Goal: Task Accomplishment & Management: Use online tool/utility

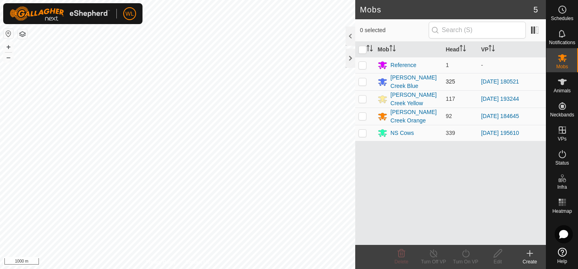
click at [360, 78] on p-checkbox at bounding box center [362, 81] width 8 height 6
checkbox input "true"
click at [469, 259] on div "Turn On VP" at bounding box center [466, 261] width 32 height 7
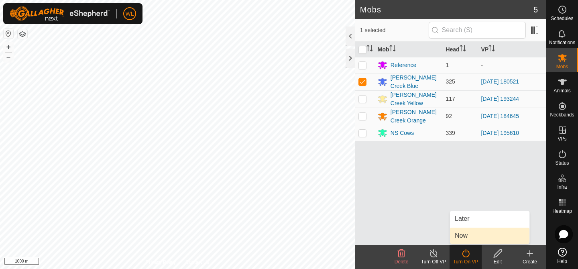
click at [469, 237] on link "Now" at bounding box center [489, 236] width 79 height 16
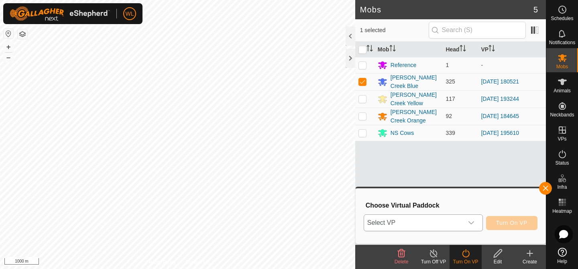
click at [472, 224] on icon "dropdown trigger" at bounding box center [471, 223] width 6 height 6
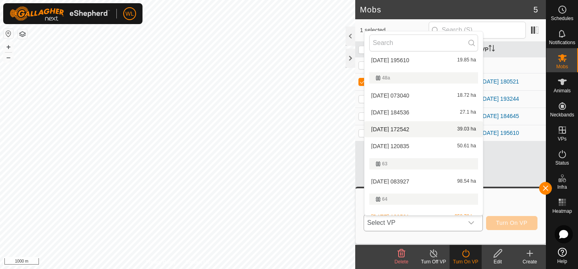
scroll to position [610, 0]
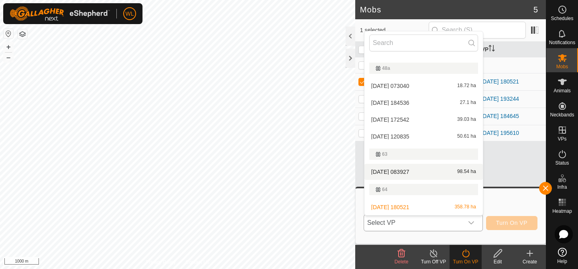
click at [401, 170] on li "[DATE] 083927 98.54 ha" at bounding box center [423, 172] width 118 height 16
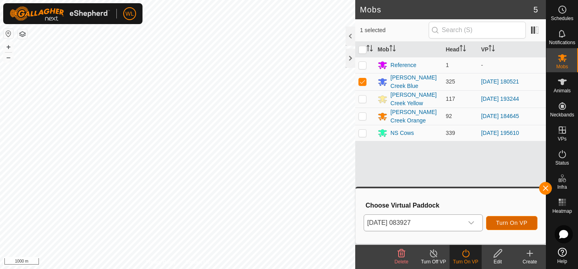
click at [510, 220] on span "Turn On VP" at bounding box center [511, 223] width 31 height 6
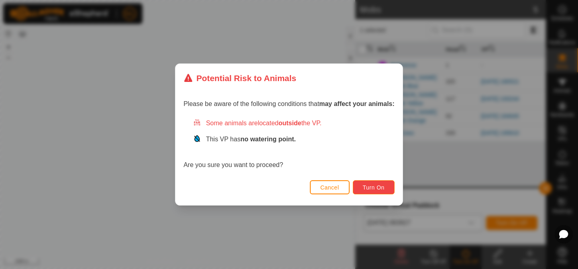
click at [370, 186] on span "Turn On" at bounding box center [374, 187] width 22 height 6
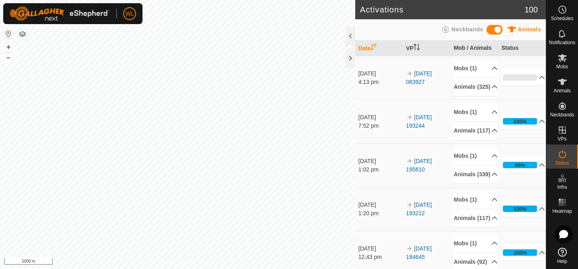
click at [192, 0] on html "WL Schedules Notifications Mobs Animals Neckbands VPs Status Infra Heatmap Help…" at bounding box center [289, 134] width 578 height 269
